Goal: Book appointment/travel/reservation

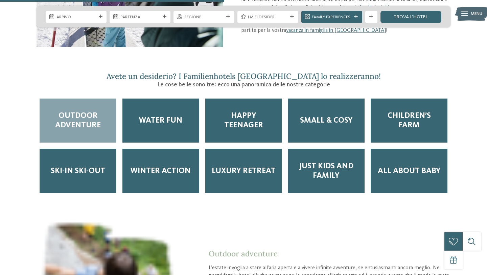
scroll to position [765, 0]
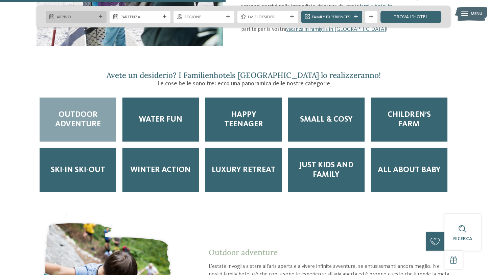
click at [100, 17] on icon at bounding box center [101, 17] width 4 height 4
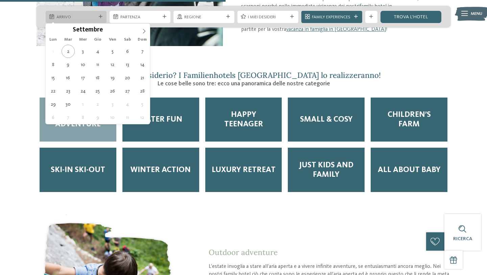
click at [100, 17] on icon at bounding box center [101, 17] width 4 height 4
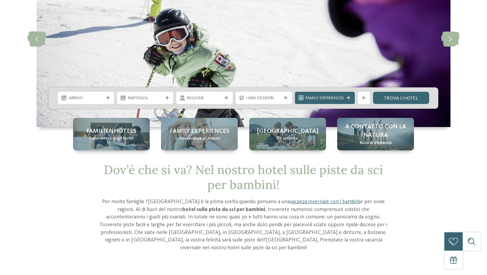
scroll to position [0, 0]
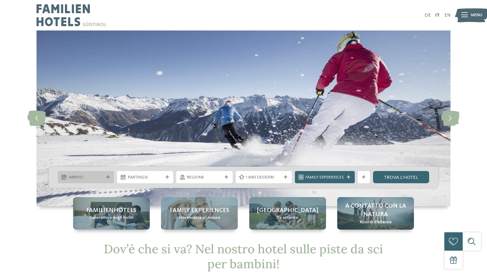
click at [108, 175] on div "Arrivo" at bounding box center [86, 177] width 56 height 12
click at [94, 175] on span "Arrivo" at bounding box center [86, 177] width 35 height 6
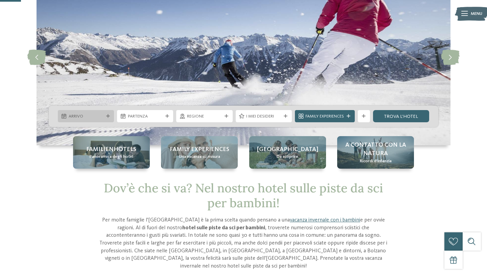
scroll to position [89, 0]
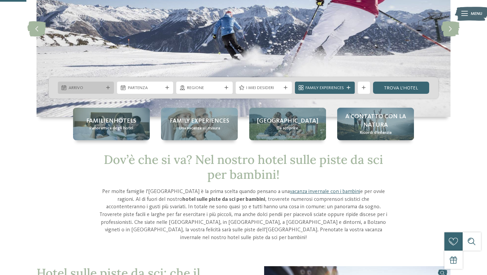
click at [104, 85] on div "Arrivo" at bounding box center [86, 88] width 38 height 6
click at [108, 88] on icon at bounding box center [108, 88] width 4 height 4
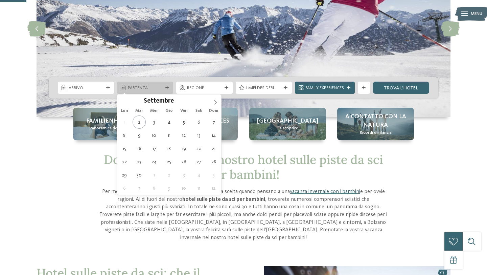
click at [158, 88] on span "Partenza" at bounding box center [145, 88] width 35 height 6
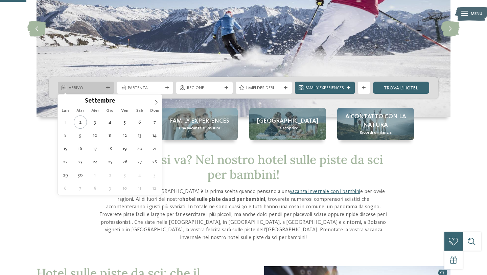
click at [106, 89] on icon at bounding box center [108, 88] width 4 height 4
click at [159, 100] on span at bounding box center [157, 100] width 12 height 12
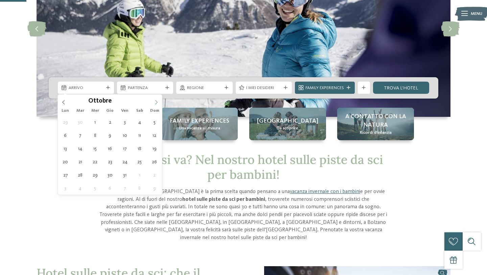
click at [156, 100] on icon at bounding box center [156, 102] width 5 height 5
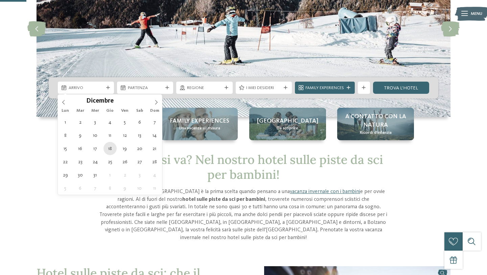
type div "[DATE]"
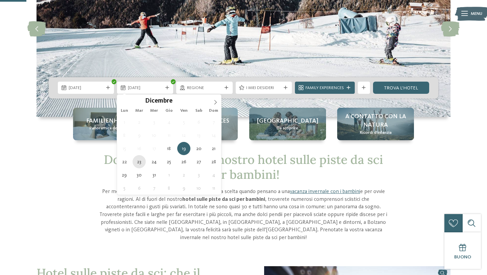
type div "[DATE]"
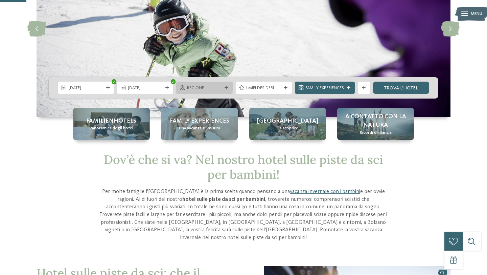
click at [224, 86] on div at bounding box center [227, 88] width 6 height 4
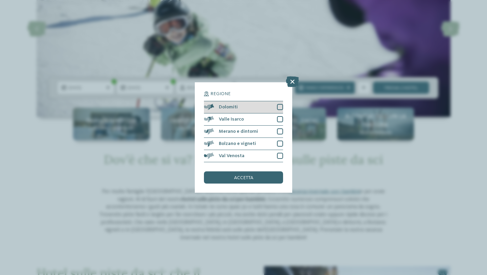
click at [276, 108] on div "Dolomiti" at bounding box center [243, 107] width 79 height 12
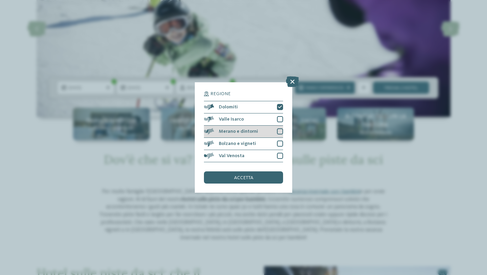
click at [277, 132] on div at bounding box center [280, 131] width 6 height 6
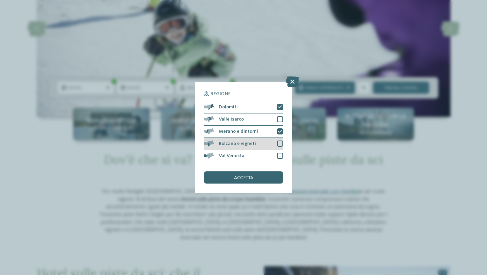
click at [278, 141] on div at bounding box center [280, 143] width 6 height 6
click at [281, 144] on icon at bounding box center [280, 144] width 4 height 4
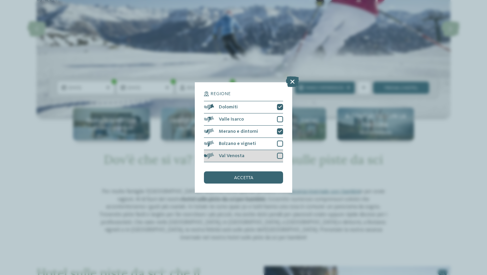
click at [281, 158] on div at bounding box center [280, 156] width 6 height 6
click at [281, 144] on div at bounding box center [280, 143] width 6 height 6
click at [262, 177] on div "accetta" at bounding box center [243, 177] width 79 height 12
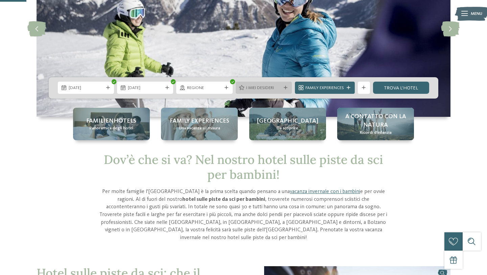
click at [265, 90] on span "I miei desideri" at bounding box center [263, 88] width 35 height 6
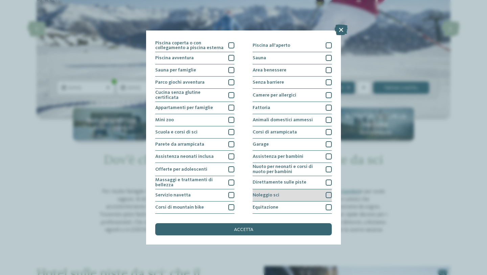
scroll to position [10, 0]
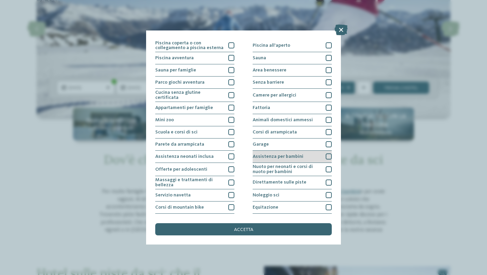
click at [288, 157] on span "Assistenza per bambini" at bounding box center [278, 156] width 51 height 5
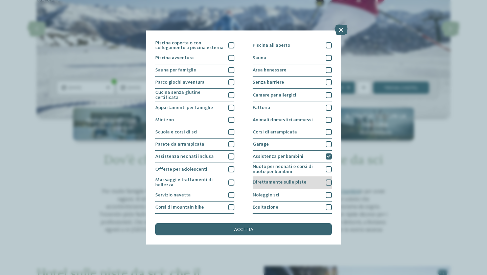
click at [292, 180] on span "Direttamente sulle piste" at bounding box center [280, 182] width 54 height 5
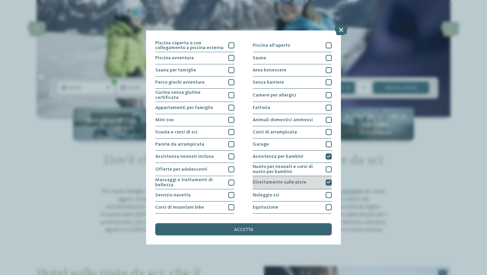
scroll to position [0, 0]
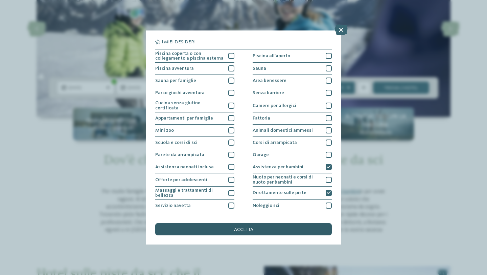
click at [249, 229] on span "accetta" at bounding box center [243, 229] width 19 height 5
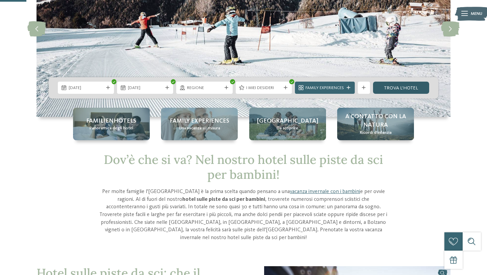
click at [416, 84] on link "trova l’hotel" at bounding box center [401, 88] width 56 height 12
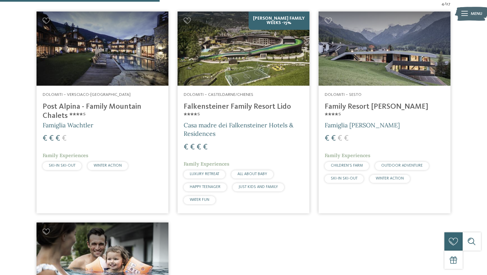
scroll to position [244, 0]
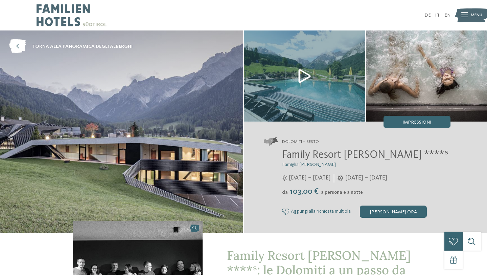
click at [306, 75] on img at bounding box center [304, 75] width 121 height 91
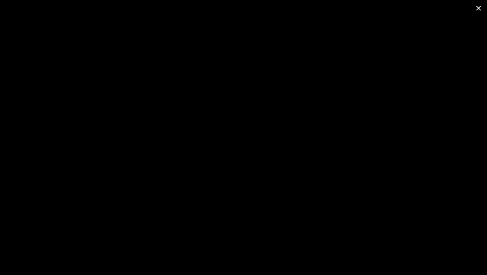
click at [476, 11] on span at bounding box center [478, 8] width 17 height 16
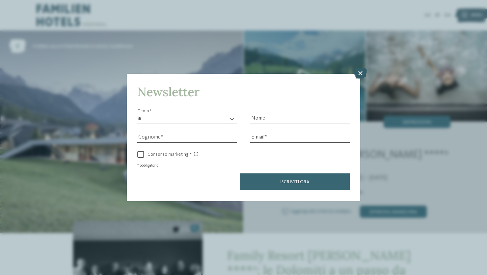
click at [363, 74] on icon at bounding box center [360, 73] width 13 height 11
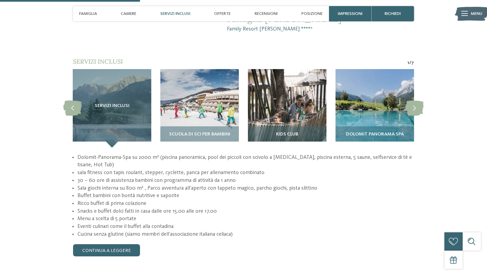
scroll to position [548, 0]
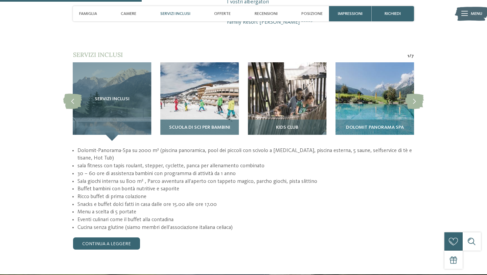
click at [177, 70] on img at bounding box center [199, 101] width 79 height 79
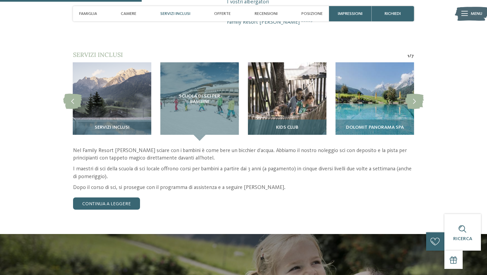
click at [289, 62] on img at bounding box center [287, 101] width 79 height 79
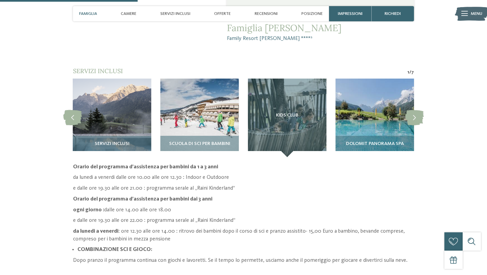
scroll to position [533, 0]
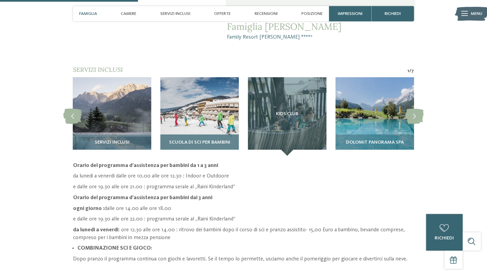
click at [203, 98] on img at bounding box center [199, 116] width 79 height 79
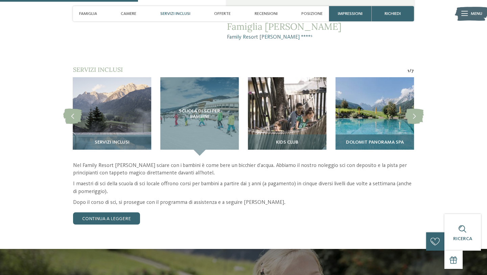
click at [371, 108] on img at bounding box center [375, 116] width 79 height 79
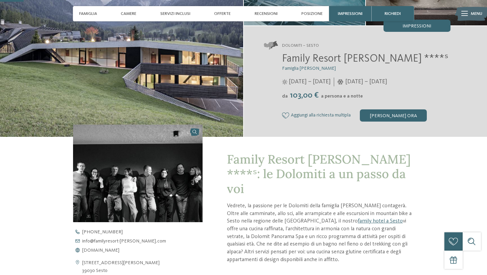
scroll to position [75, 0]
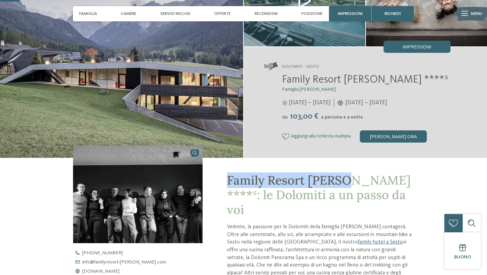
drag, startPoint x: 230, startPoint y: 180, endPoint x: 344, endPoint y: 181, distance: 114.7
click at [344, 181] on span "Family Resort Rainer ****ˢ: le Dolomiti a un passo da voi" at bounding box center [319, 194] width 184 height 45
copy span "Family Resort Rainer"
